Goal: Check status: Check status

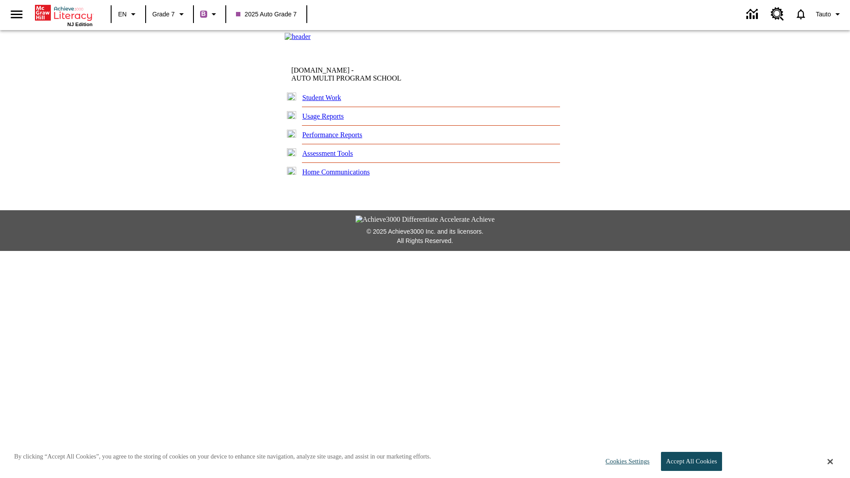
click at [325, 101] on link "Student Work" at bounding box center [321, 98] width 39 height 8
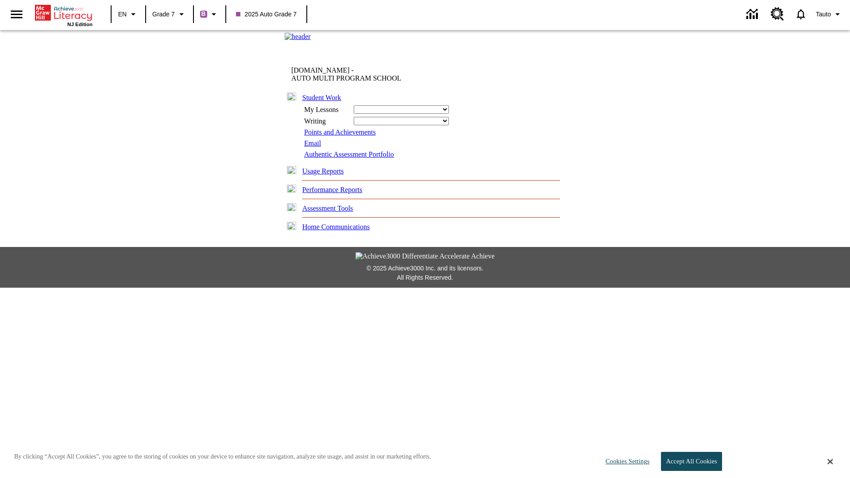
select select "/options/reports/?report_id=24&atype=1&section=2"
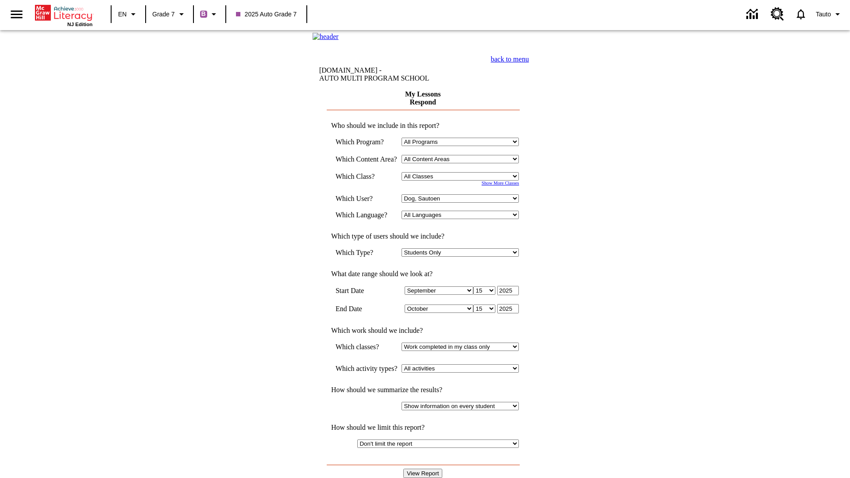
select select "21437138"
select select "4"
select select "2"
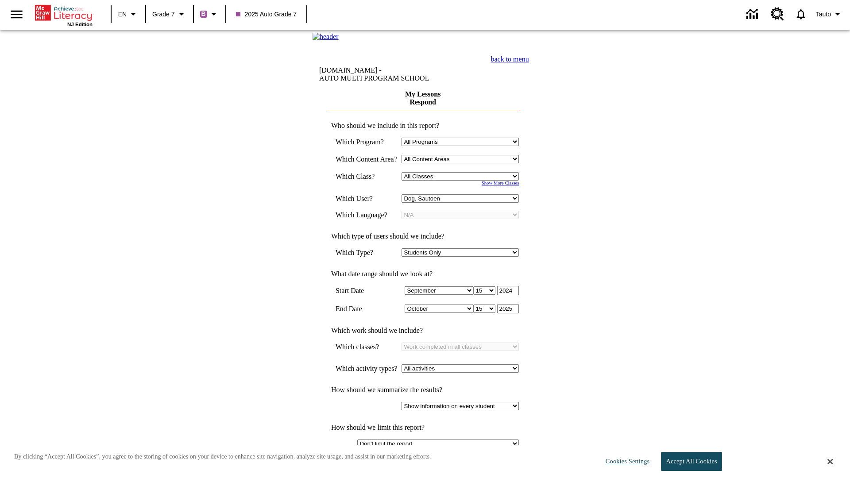
type input "2024"
click at [423, 469] on input "View Report" at bounding box center [422, 473] width 39 height 9
select select "1"
